Goal: Information Seeking & Learning: Learn about a topic

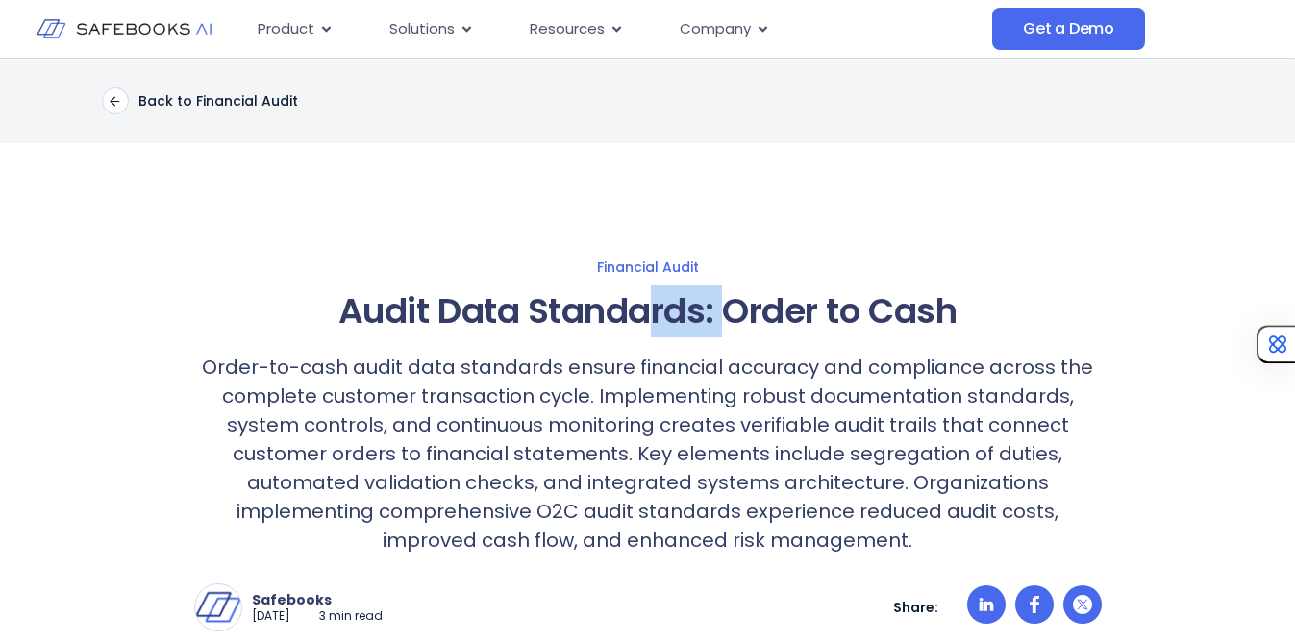
drag, startPoint x: 656, startPoint y: 310, endPoint x: 724, endPoint y: 309, distance: 68.3
click at [724, 309] on h1 "Audit Data Standards: Order to Cash" at bounding box center [648, 312] width 908 height 52
click at [788, 310] on h1 "Audit Data Standards: Order to Cash" at bounding box center [648, 312] width 908 height 52
drag, startPoint x: 754, startPoint y: 311, endPoint x: 820, endPoint y: 311, distance: 66.3
click at [820, 311] on h1 "Audit Data Standards: Order to Cash" at bounding box center [648, 312] width 908 height 52
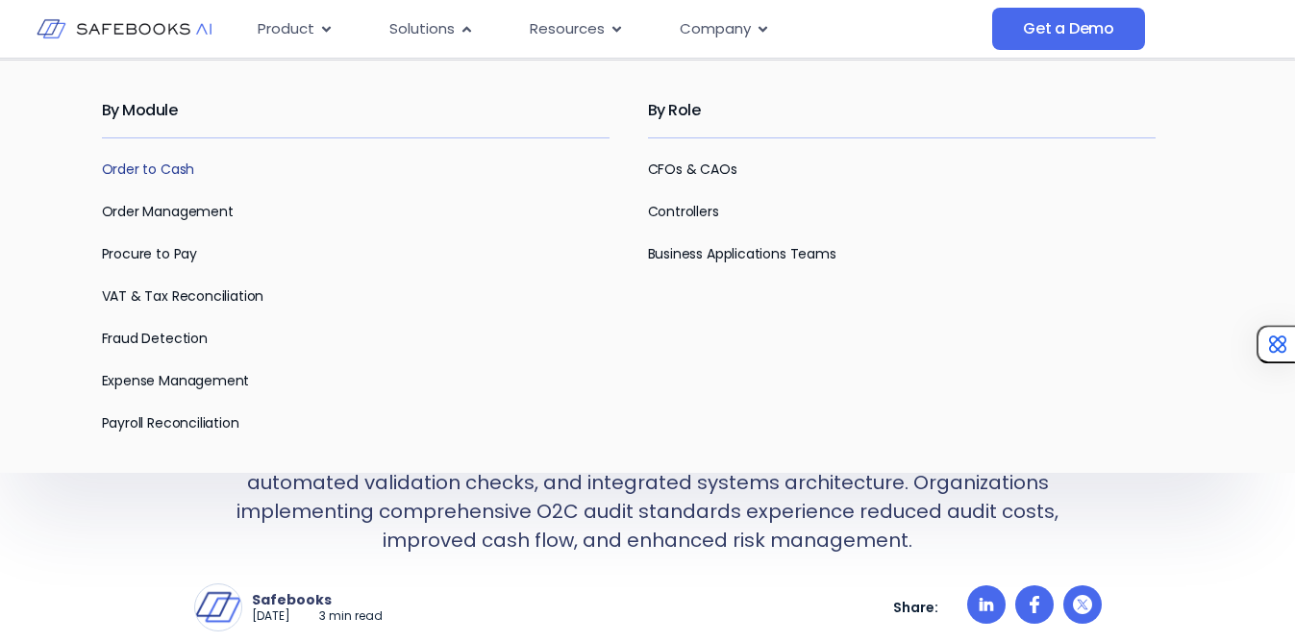
click at [175, 166] on link "Order to Cash" at bounding box center [148, 169] width 93 height 19
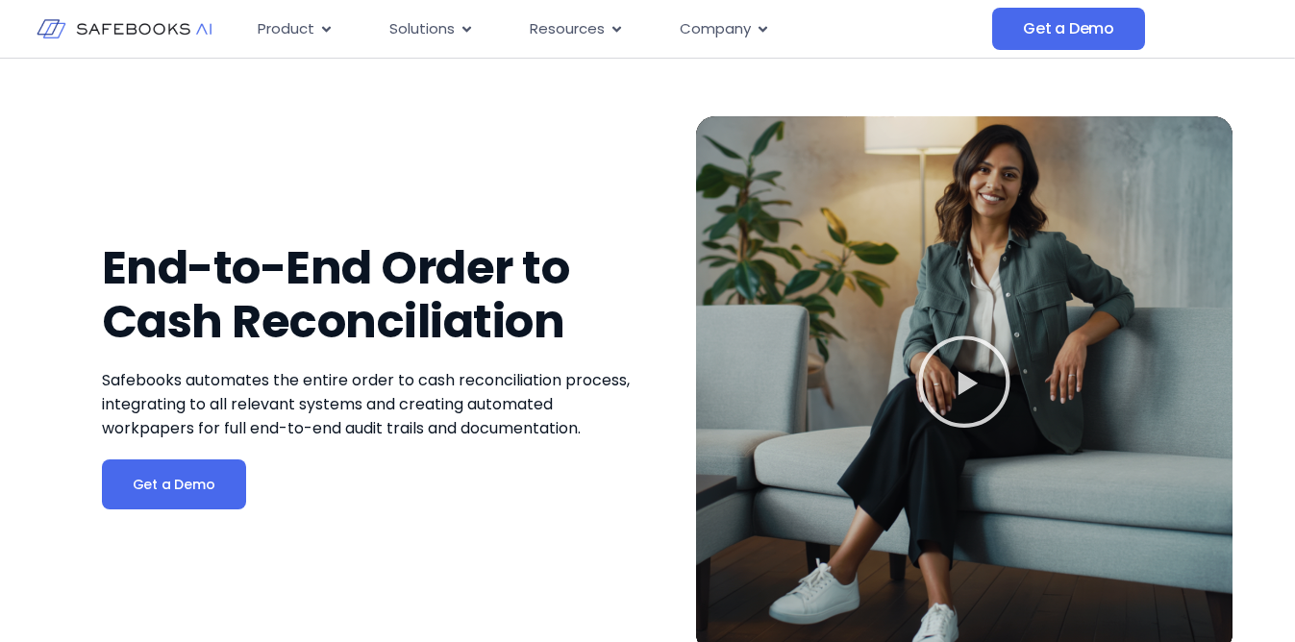
click at [981, 368] on icon "Play Video" at bounding box center [964, 382] width 96 height 96
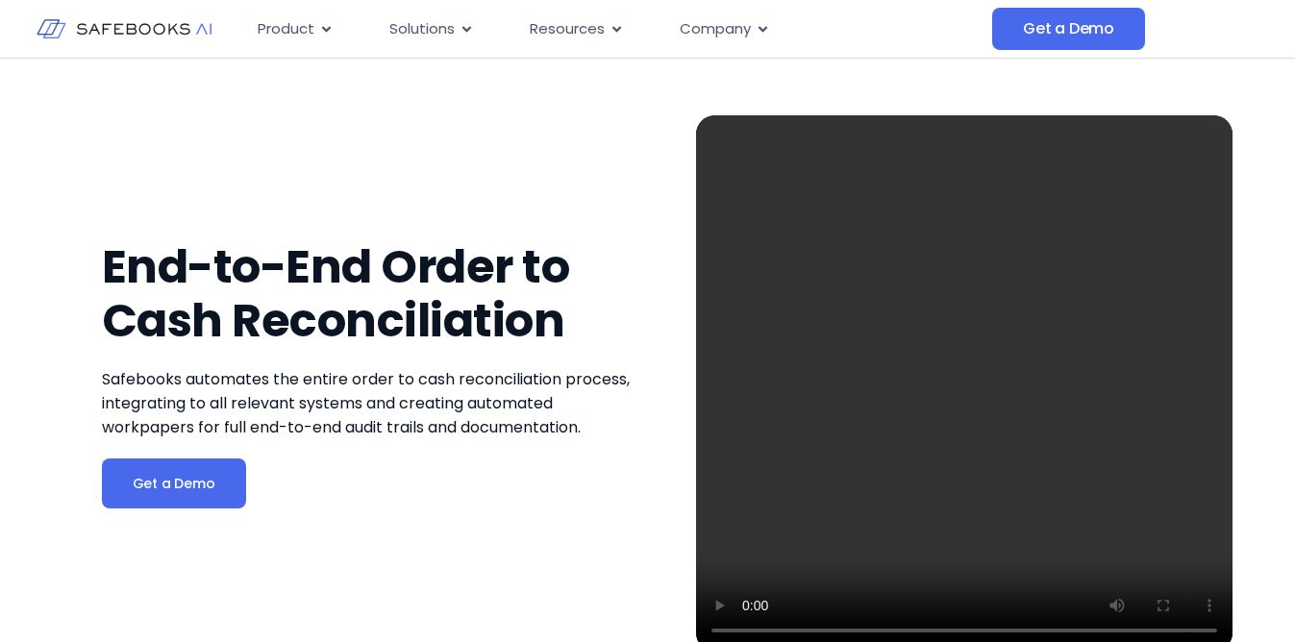
scroll to position [12, 0]
